Goal: Obtain resource: Download file/media

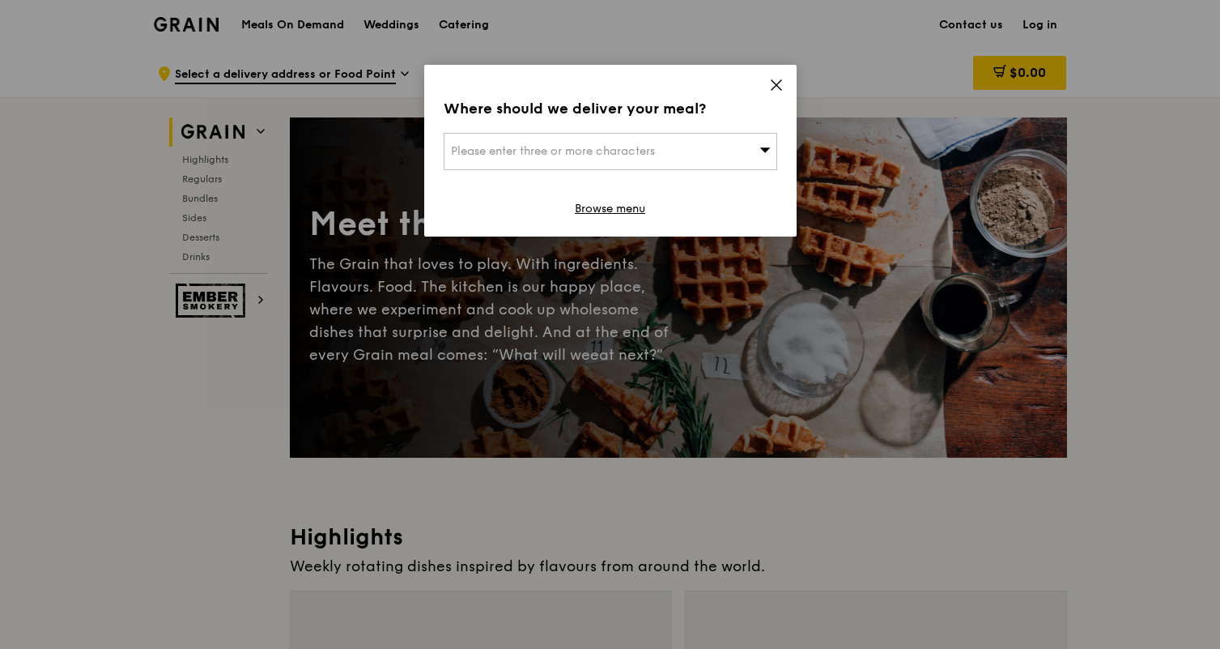
click at [699, 155] on div "Please enter three or more characters" at bounding box center [611, 151] width 334 height 37
click at [773, 83] on icon at bounding box center [776, 85] width 15 height 15
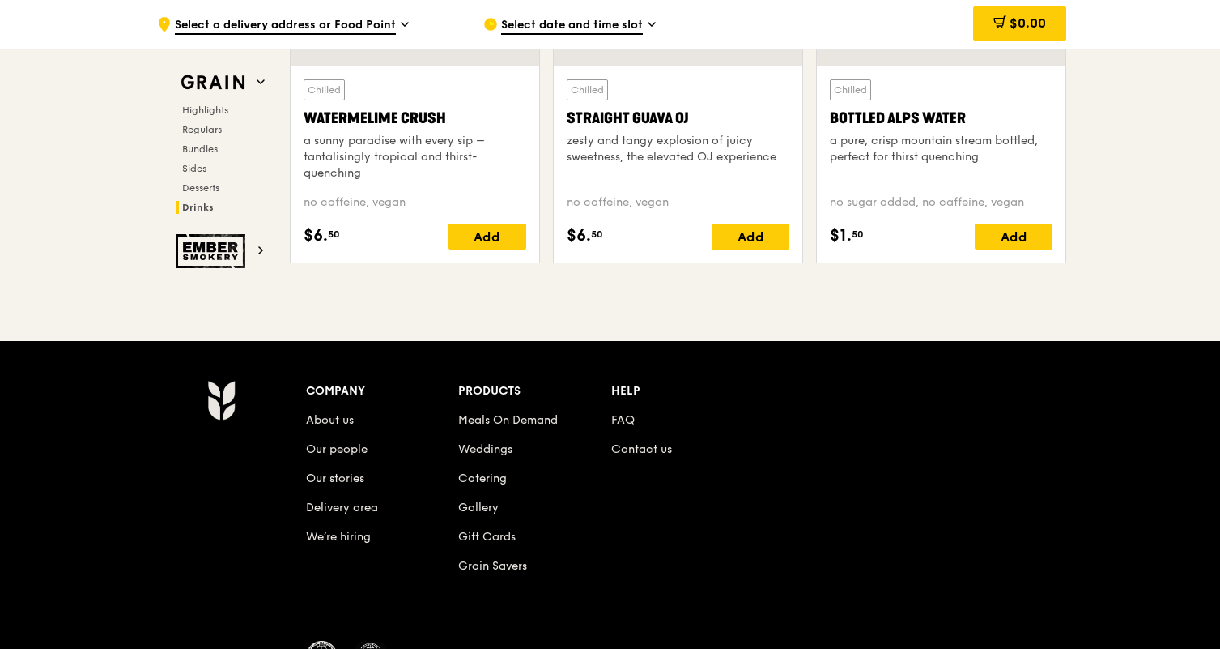
scroll to position [6736, 0]
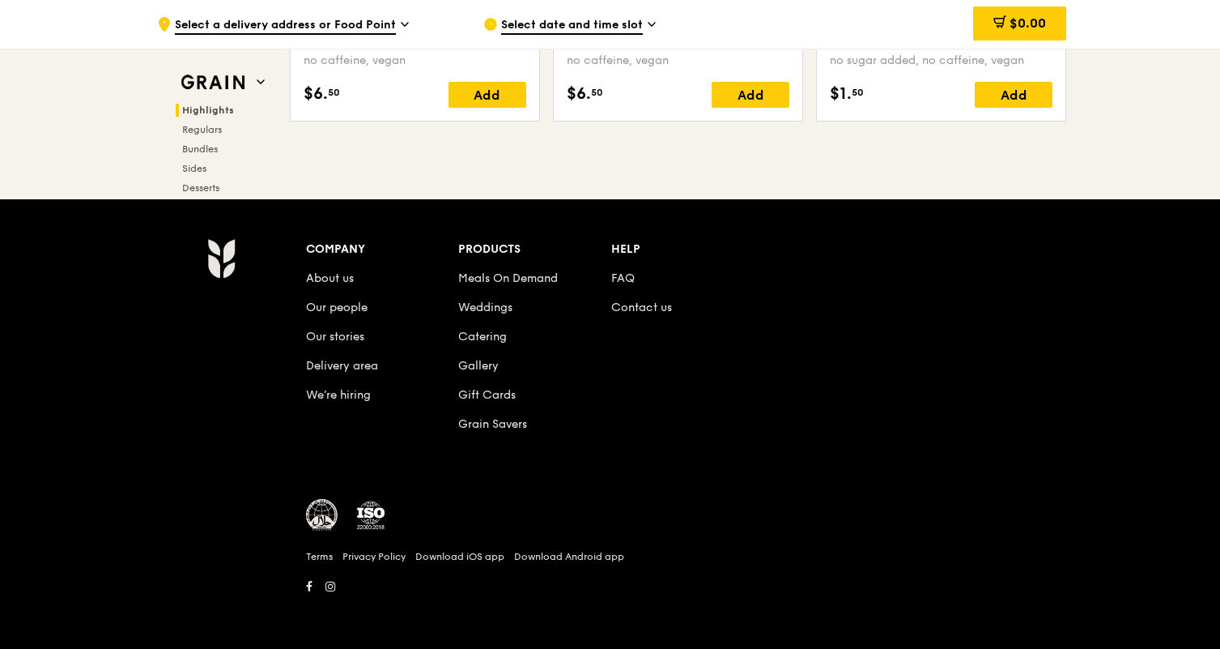
click at [213, 107] on span "Highlights" at bounding box center [208, 109] width 52 height 11
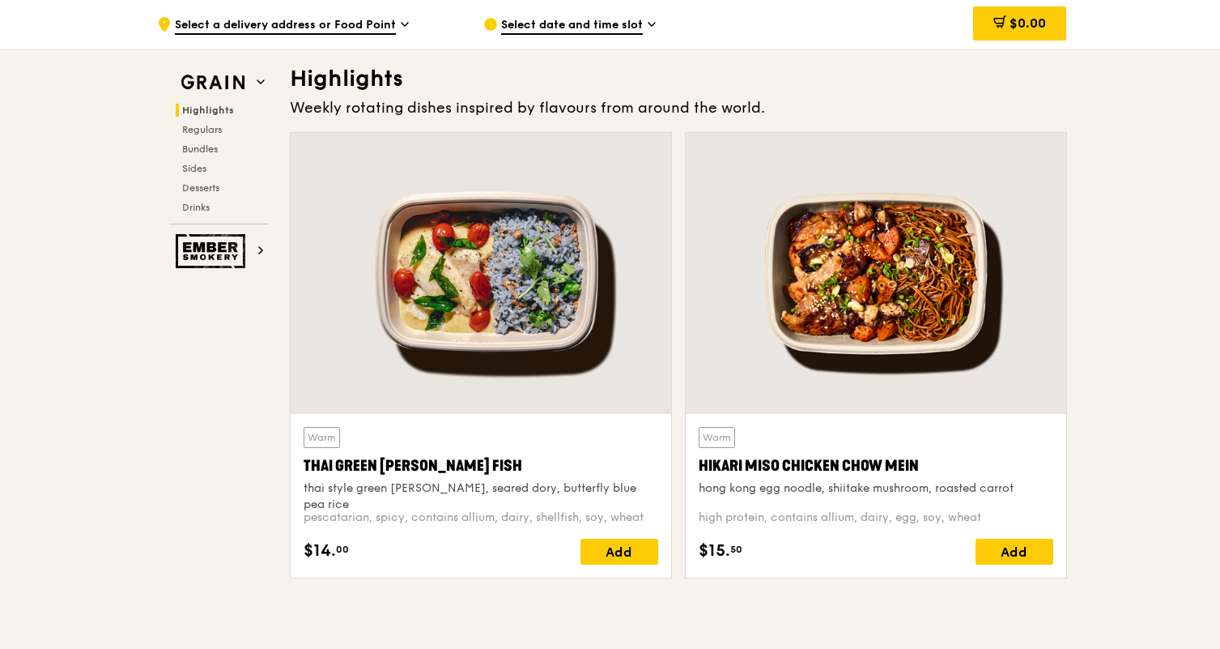
scroll to position [457, 0]
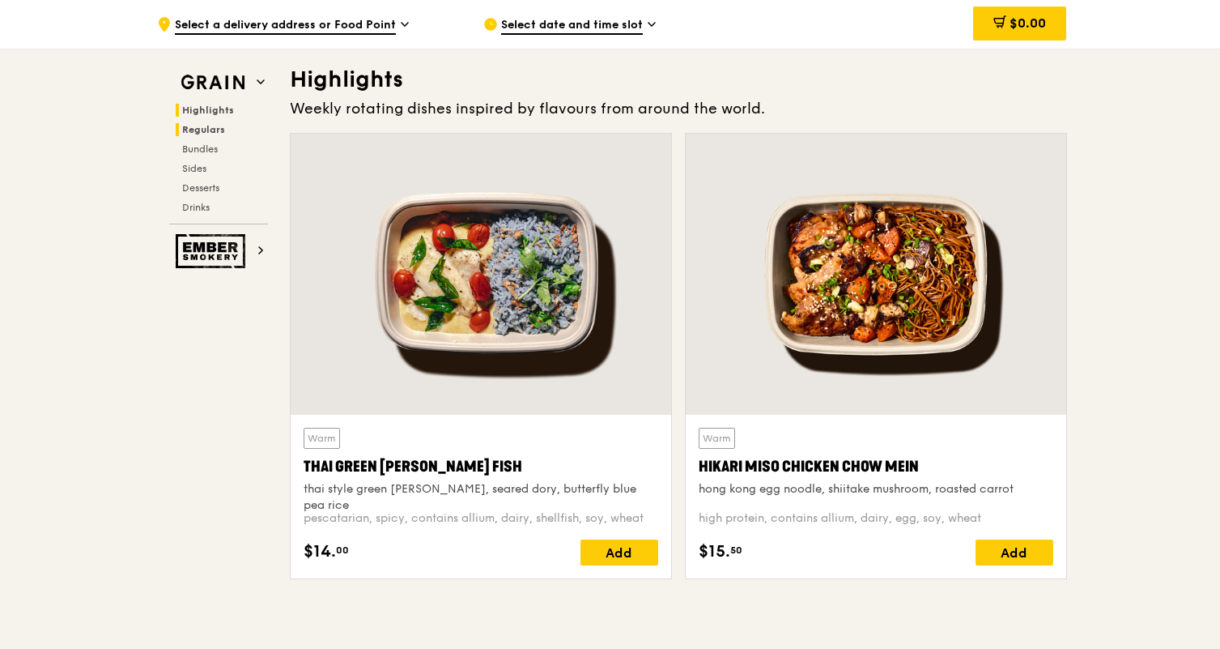
click at [199, 130] on span "Regulars" at bounding box center [203, 129] width 43 height 11
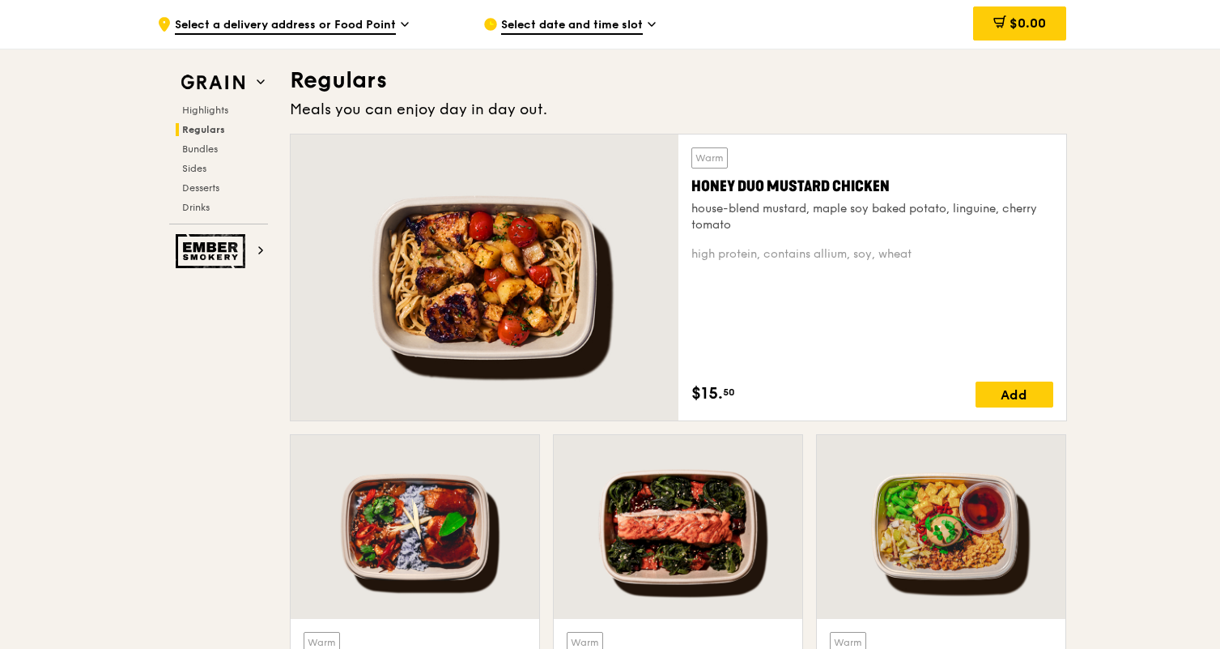
scroll to position [1049, 0]
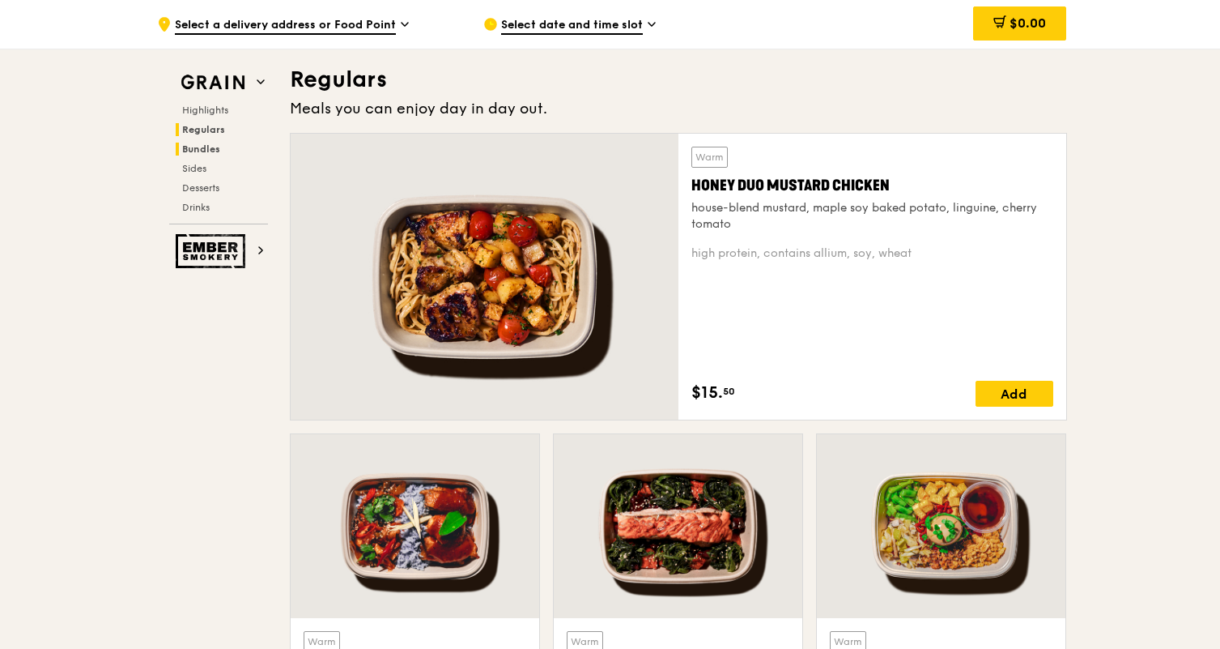
click at [203, 154] on span "Bundles" at bounding box center [201, 148] width 38 height 11
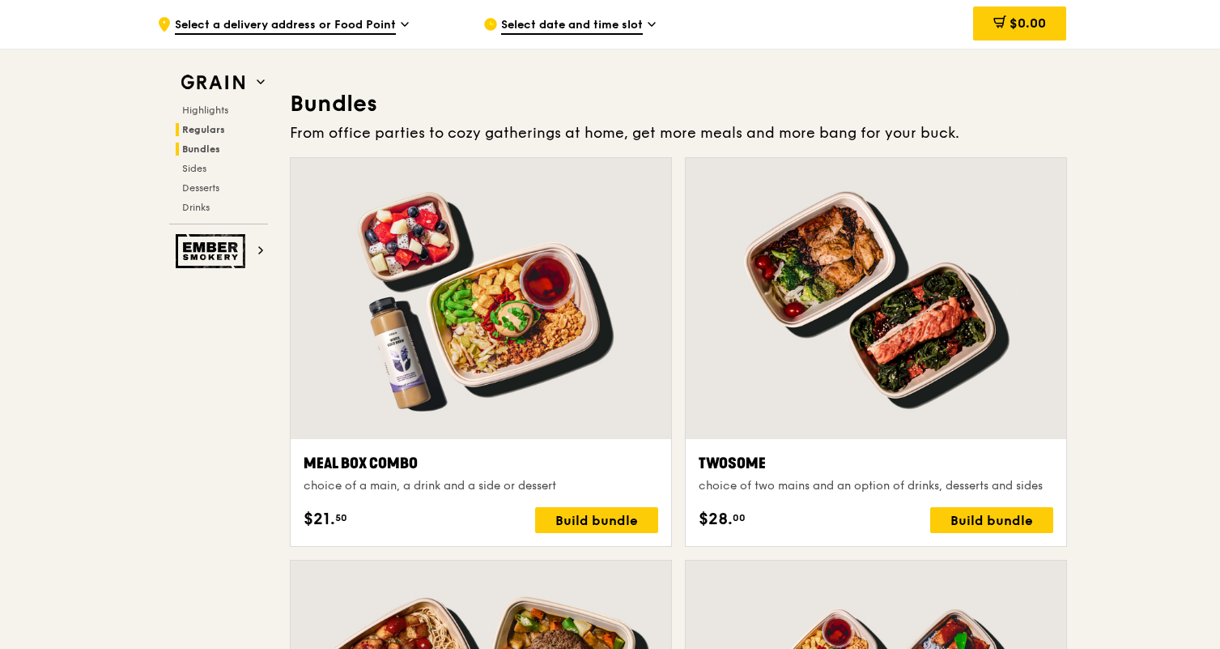
scroll to position [2316, 0]
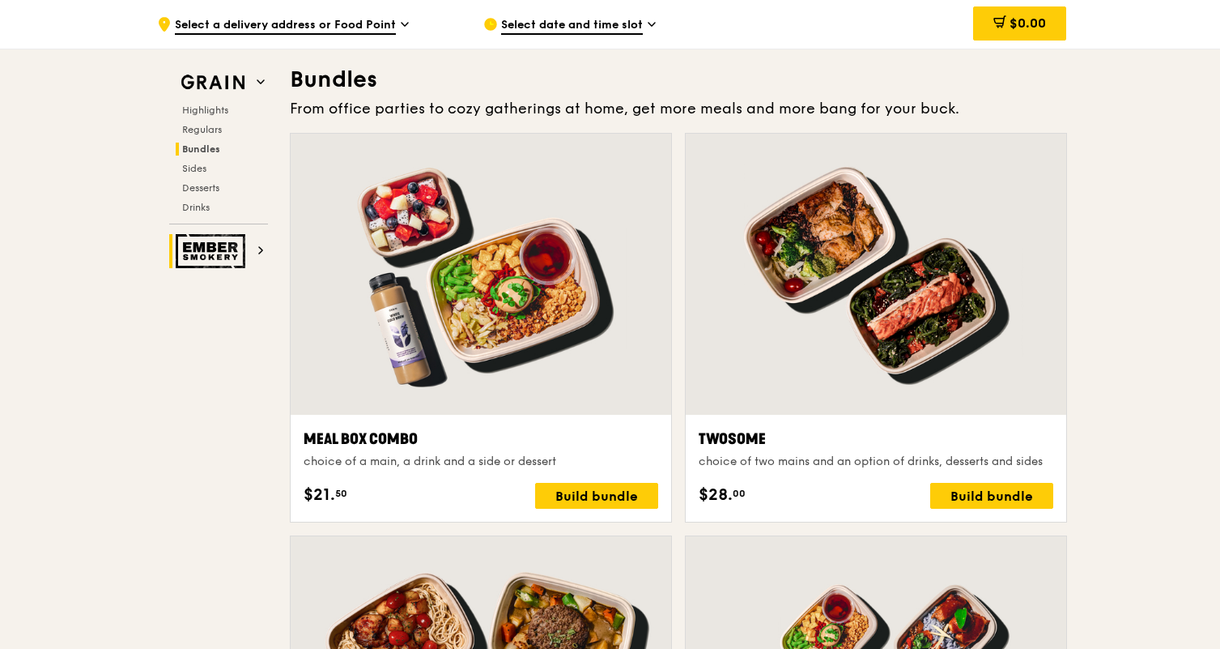
click at [240, 253] on img at bounding box center [213, 251] width 75 height 34
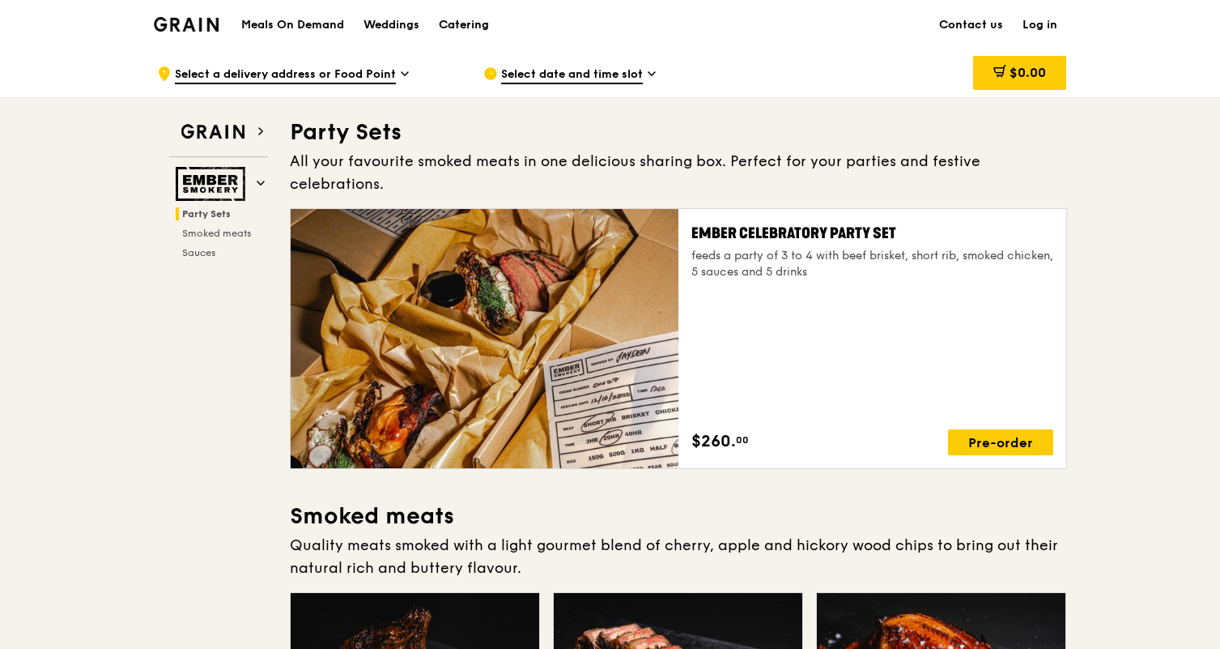
click at [477, 27] on div "Catering" at bounding box center [464, 25] width 50 height 49
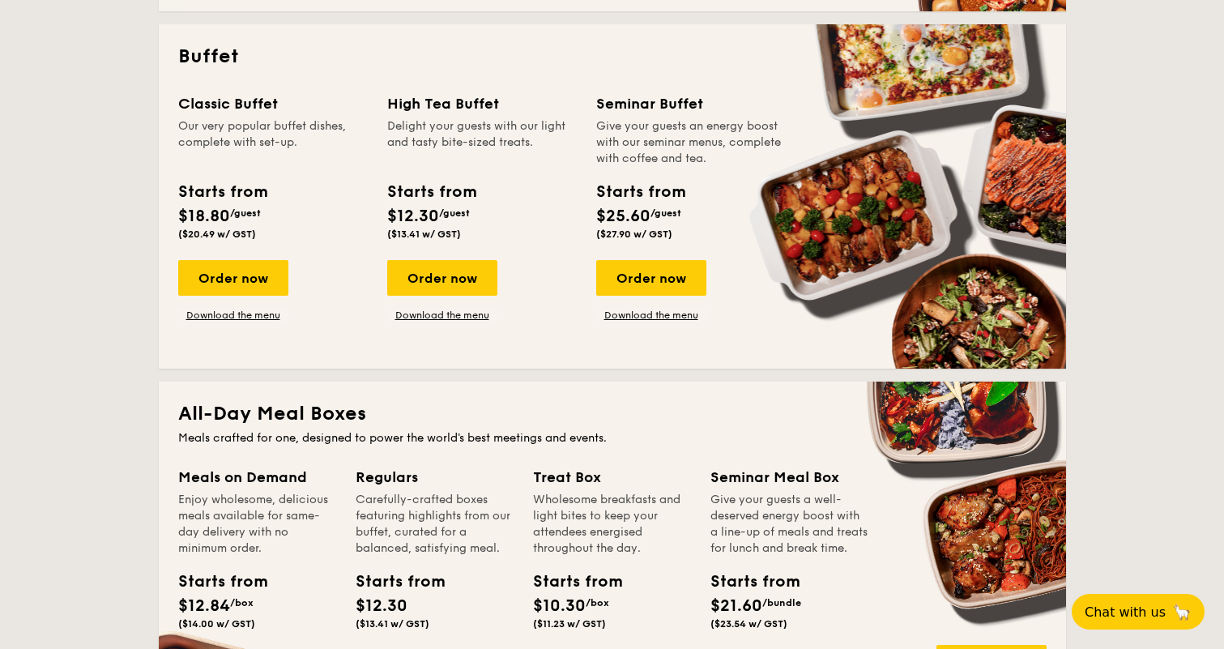
scroll to position [703, 0]
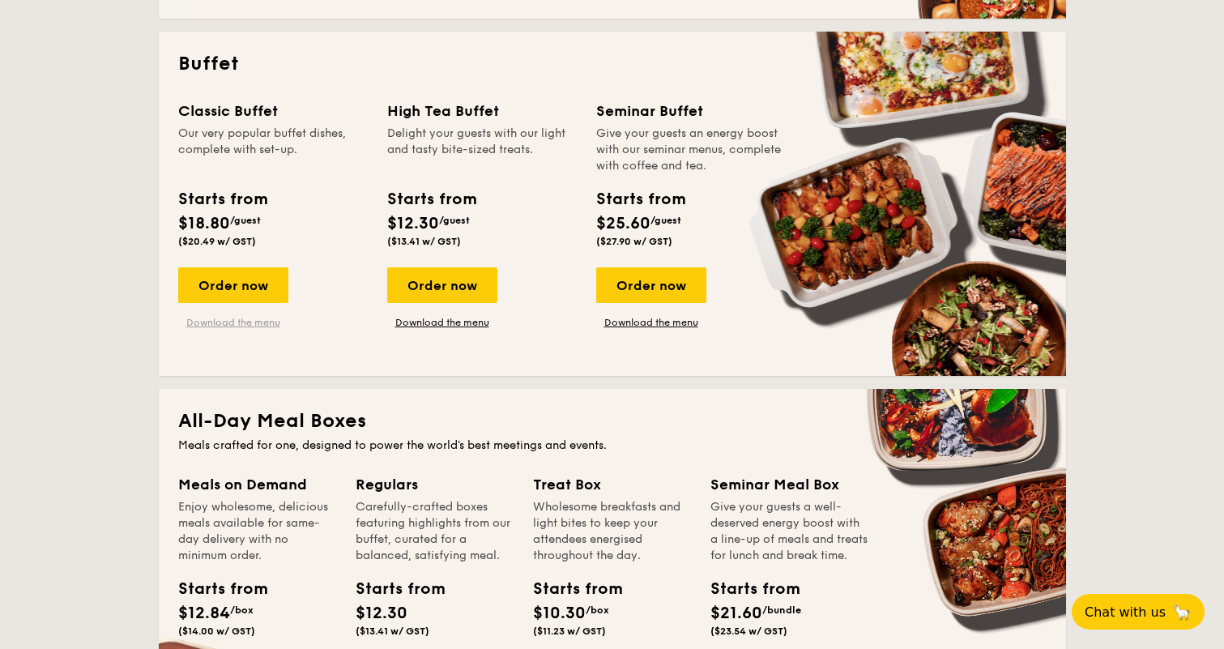
click at [248, 318] on link "Download the menu" at bounding box center [233, 322] width 110 height 13
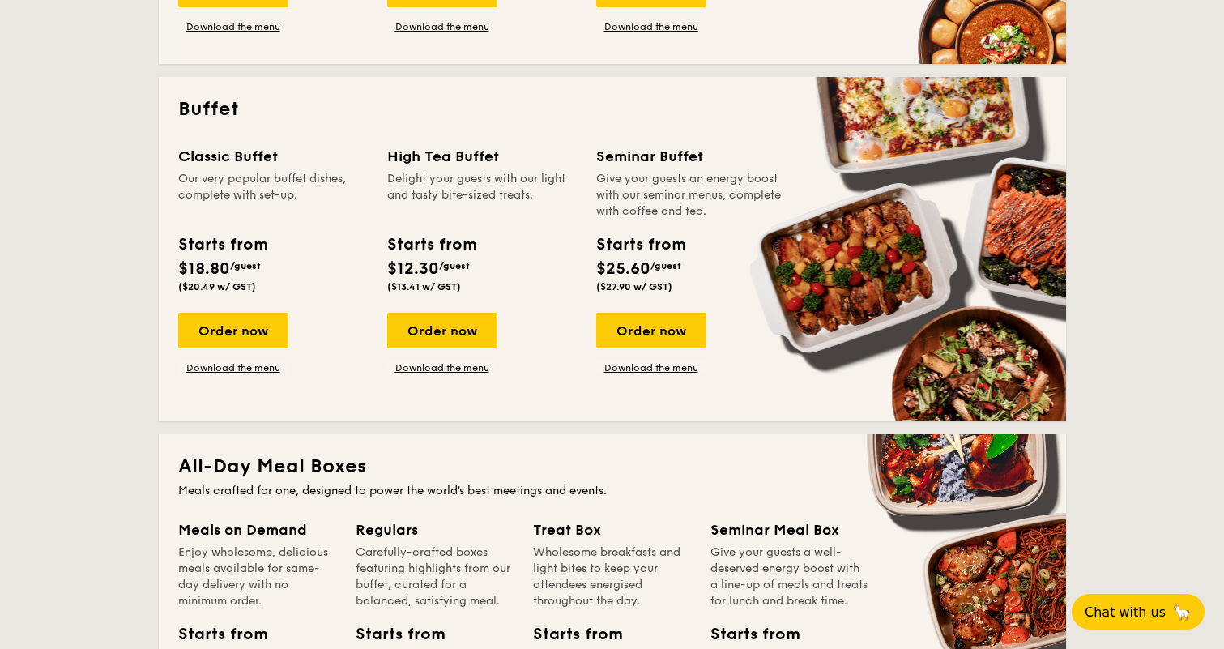
scroll to position [202, 0]
